Goal: Information Seeking & Learning: Learn about a topic

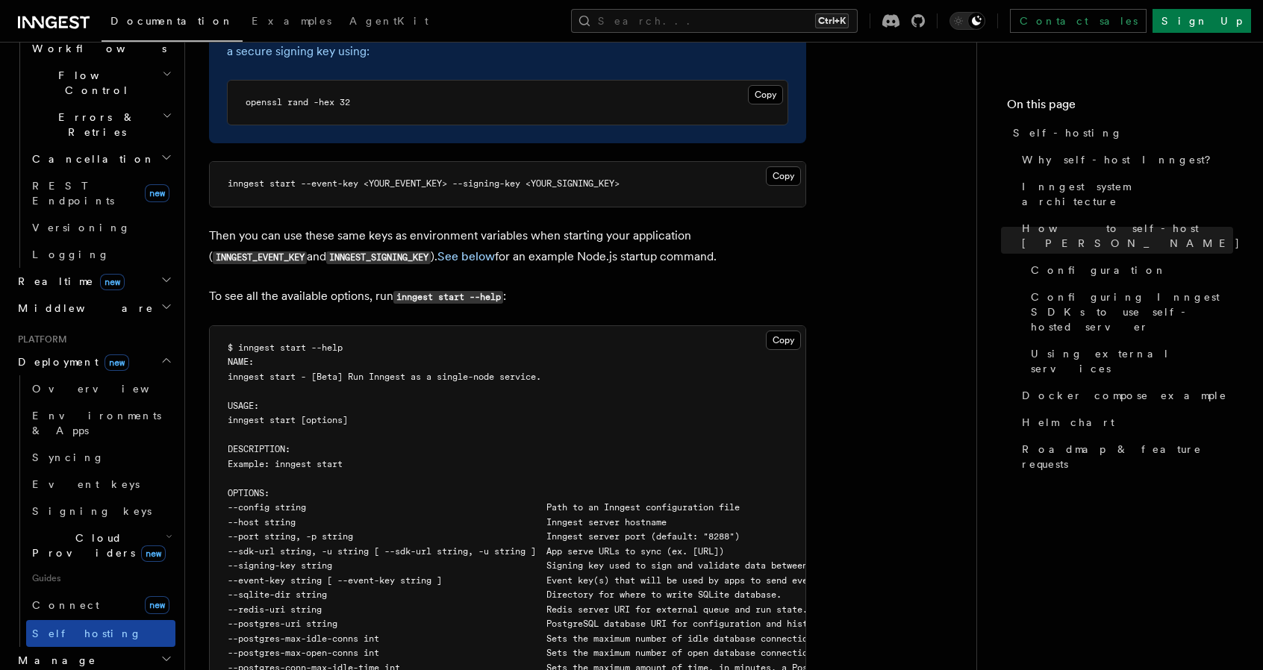
scroll to position [527, 0]
click at [86, 530] on span "Cloud Providers new" at bounding box center [96, 545] width 140 height 30
click at [89, 630] on span "Cloudflare Pages" at bounding box center [100, 643] width 109 height 27
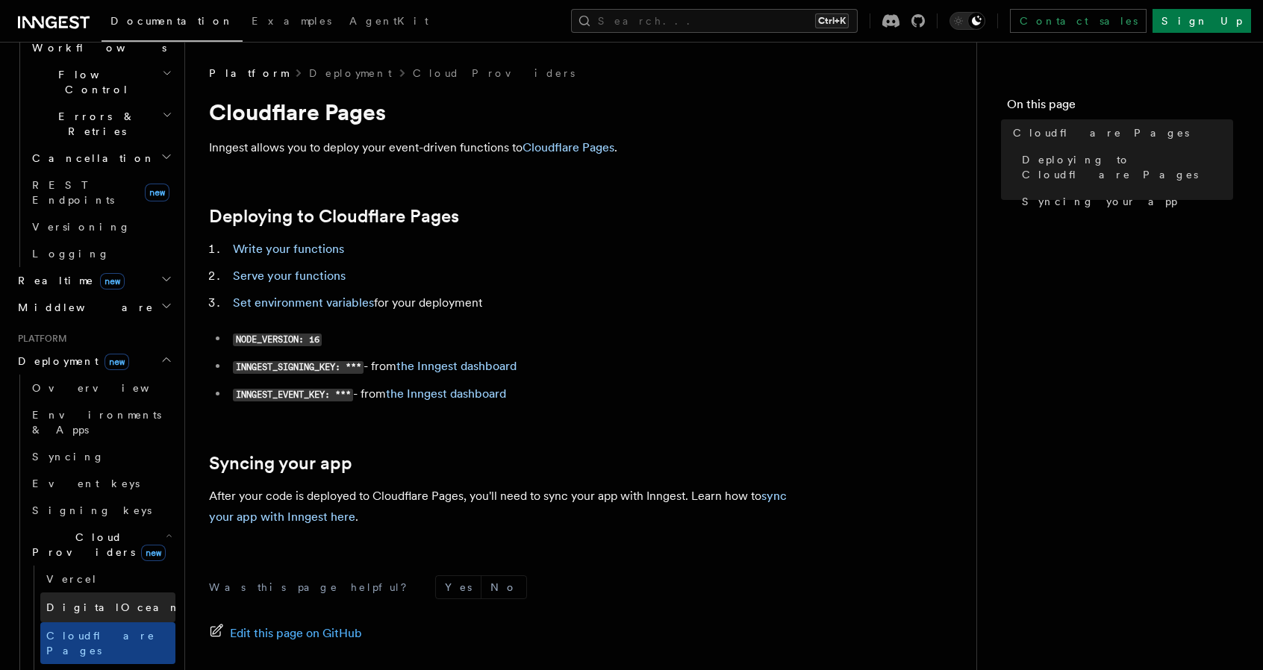
click at [82, 602] on span "DigitalOcean" at bounding box center [113, 608] width 134 height 12
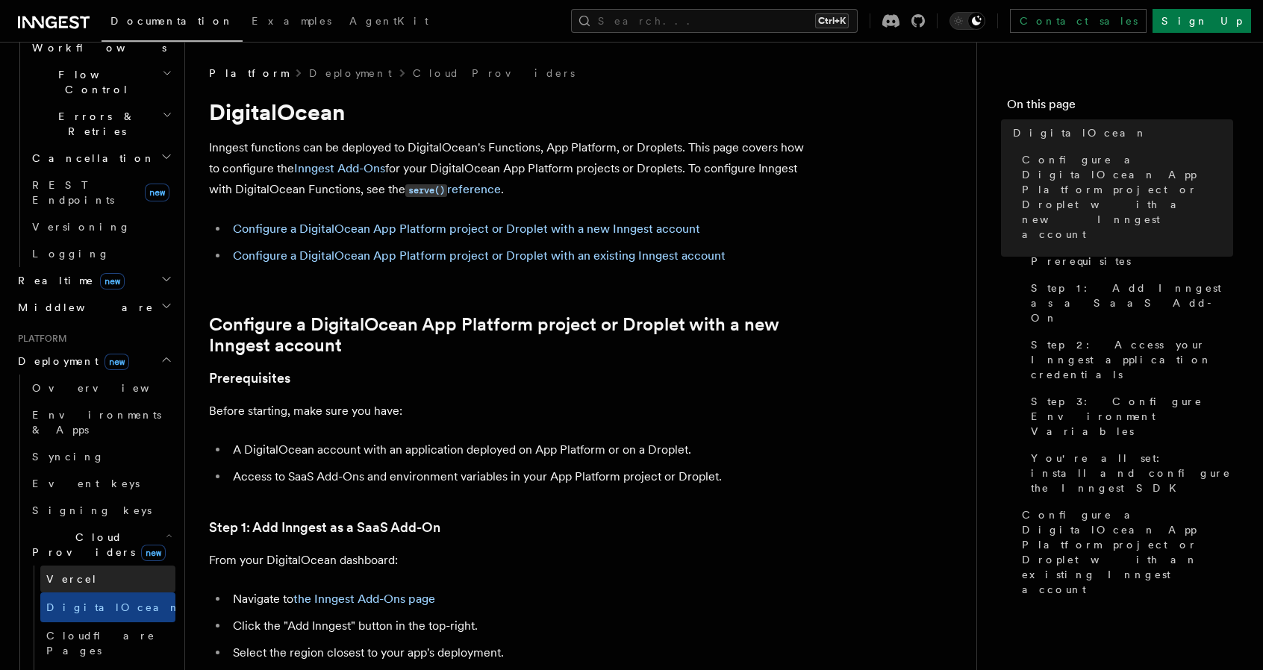
click at [80, 566] on link "Vercel" at bounding box center [107, 579] width 135 height 27
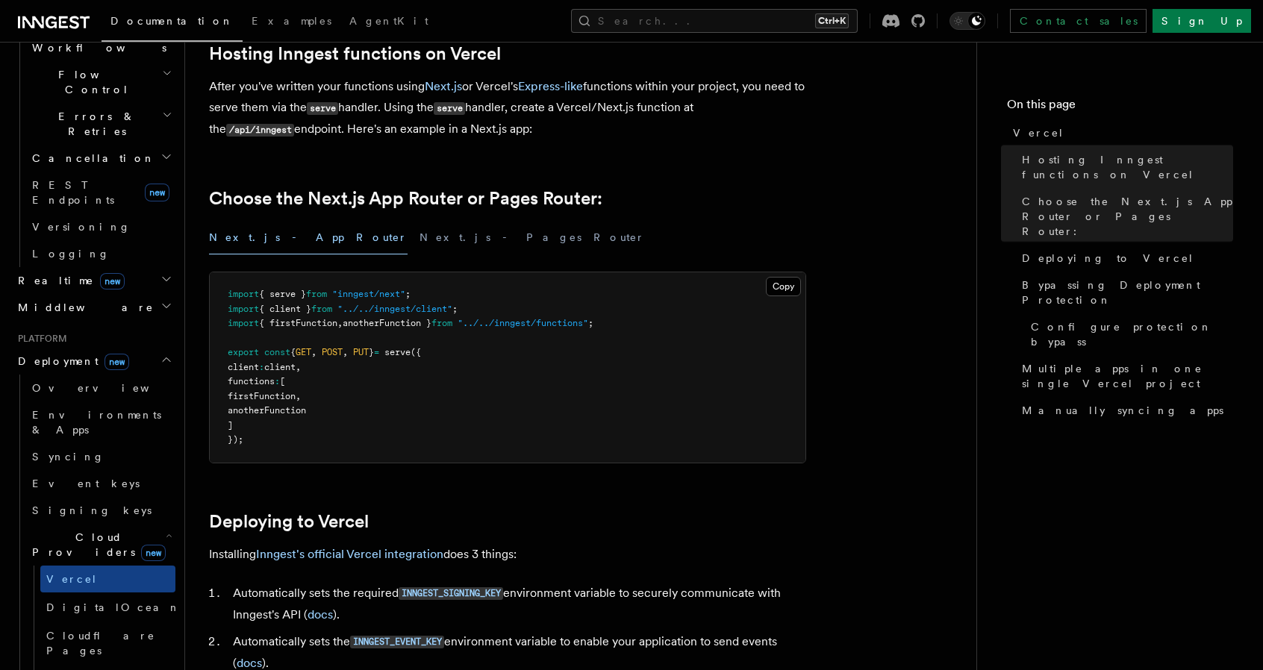
scroll to position [244, 0]
click at [76, 630] on span "Cloudflare Pages" at bounding box center [100, 643] width 109 height 27
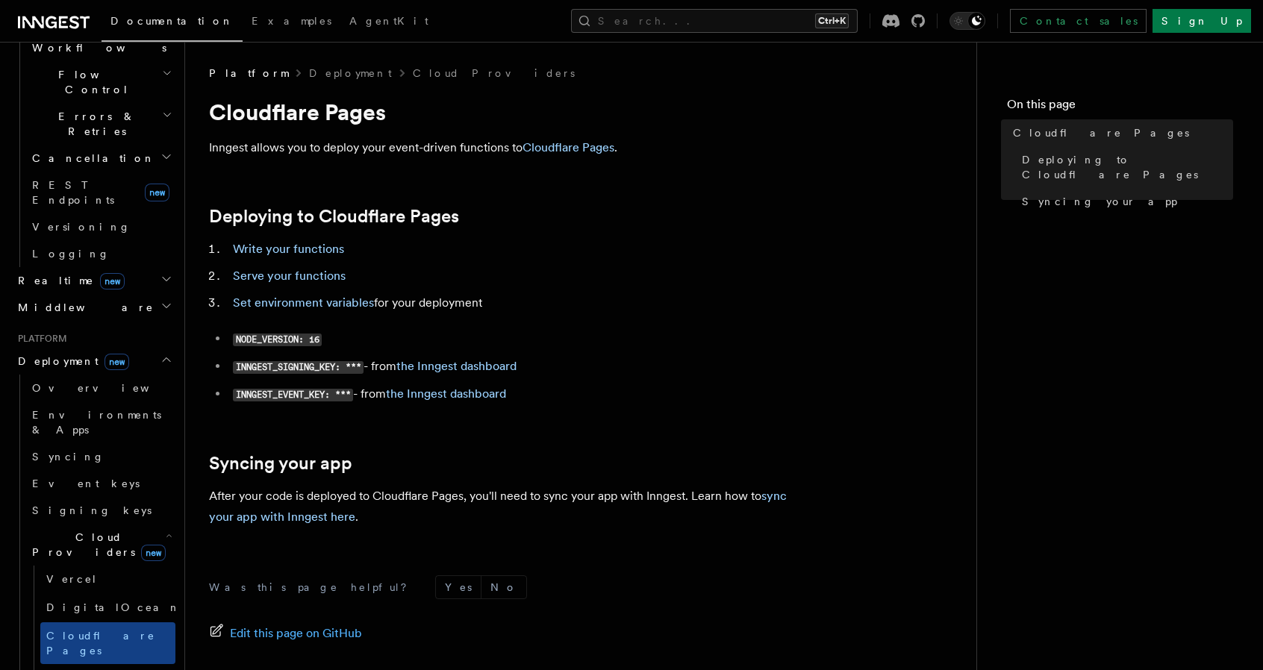
scroll to position [154, 0]
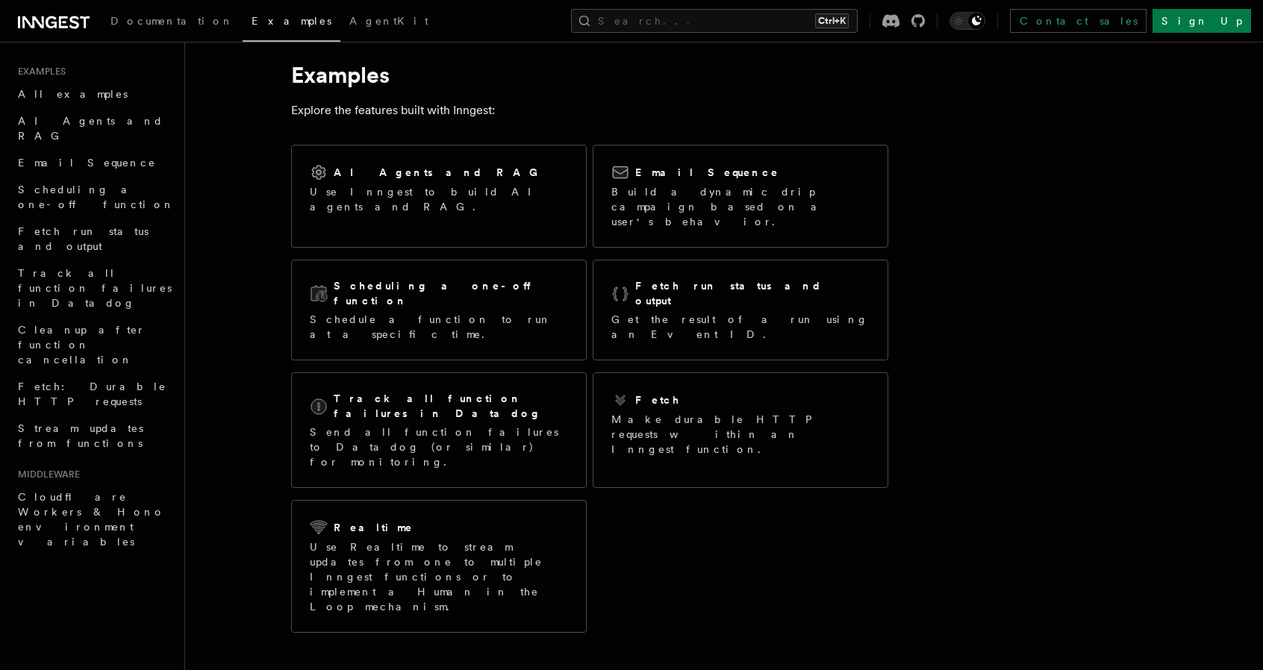
scroll to position [21, 0]
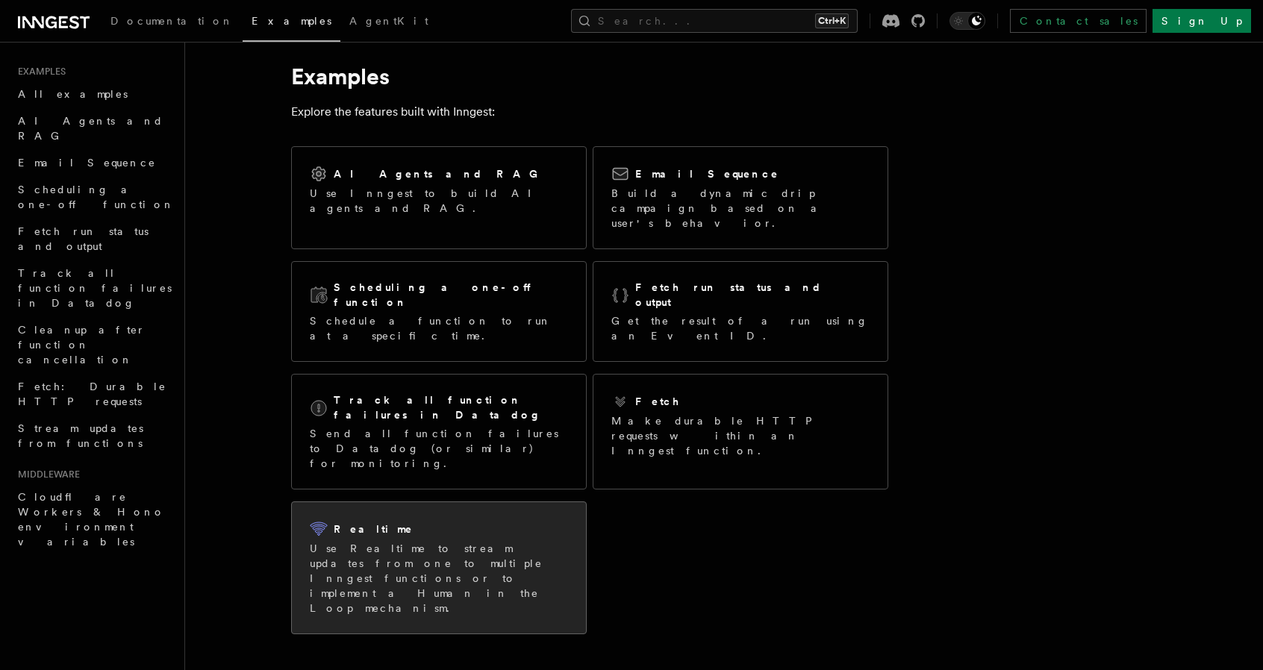
click at [308, 502] on div "Realtime Use Realtime to stream updates from one to multiple Inngest functions …" at bounding box center [439, 567] width 294 height 131
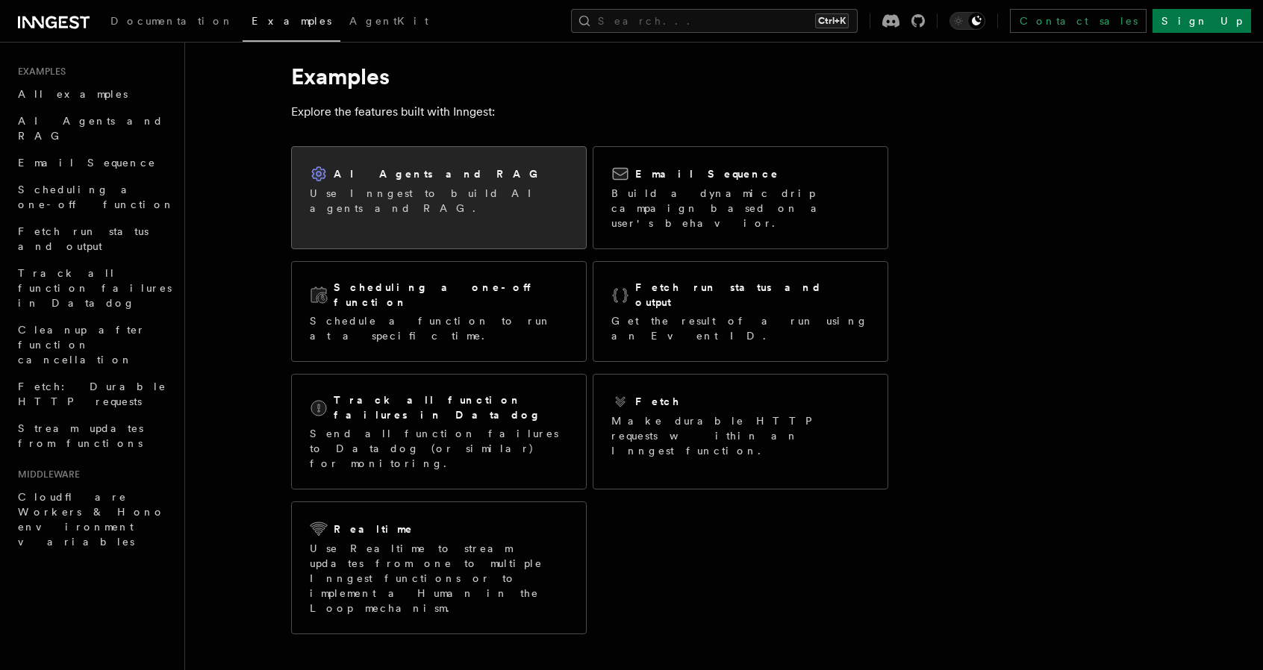
click at [366, 169] on h2 "AI Agents and RAG" at bounding box center [440, 173] width 212 height 15
